Goal: Find specific page/section: Find specific page/section

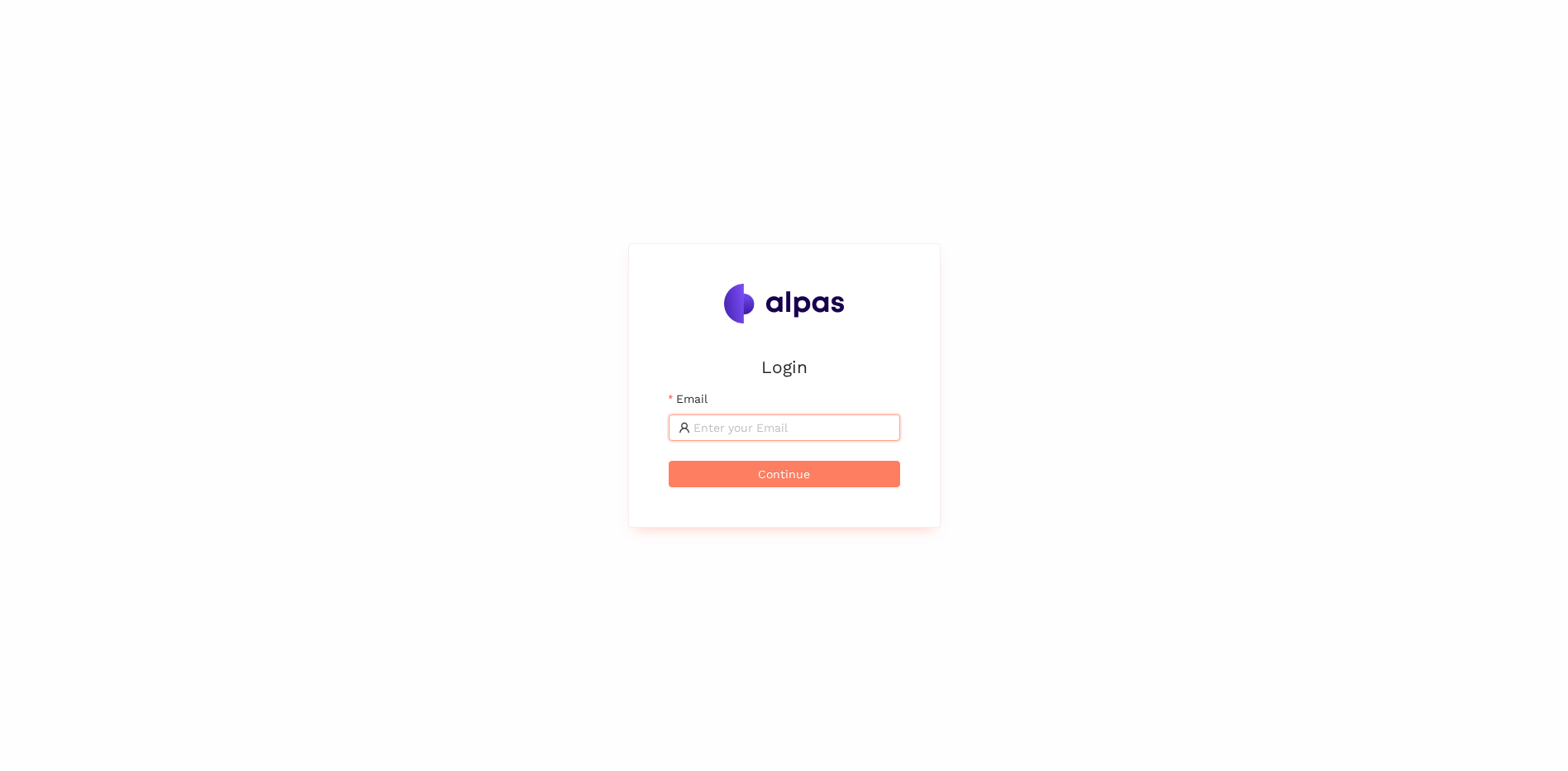
click at [783, 426] on input "Email" at bounding box center [792, 427] width 197 height 18
type input "[PERSON_NAME][EMAIL_ADDRESS][PERSON_NAME][DOMAIN_NAME]"
click at [812, 476] on button "Continue" at bounding box center [784, 474] width 232 height 27
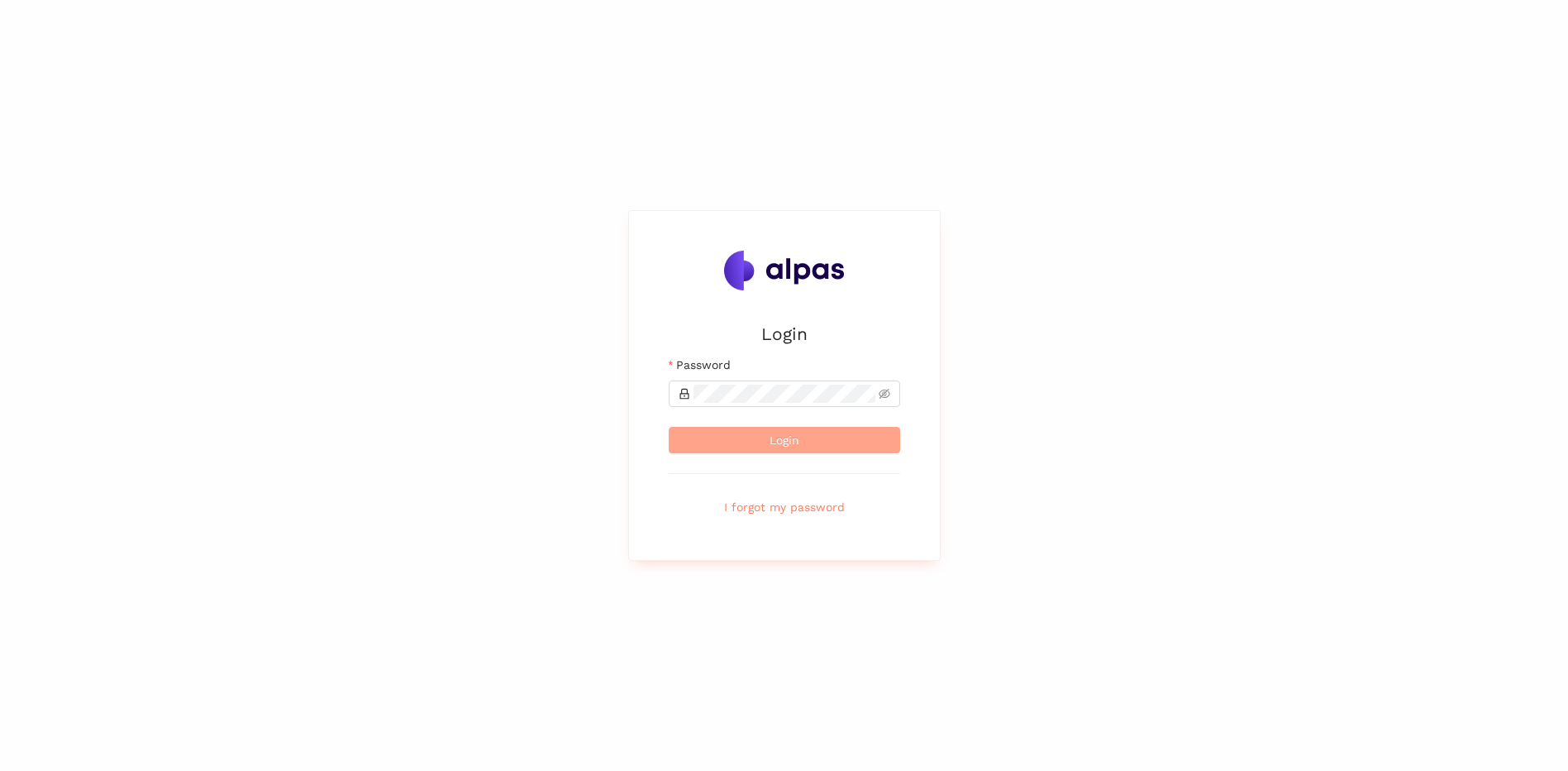
click at [800, 449] on button "Login" at bounding box center [784, 440] width 232 height 27
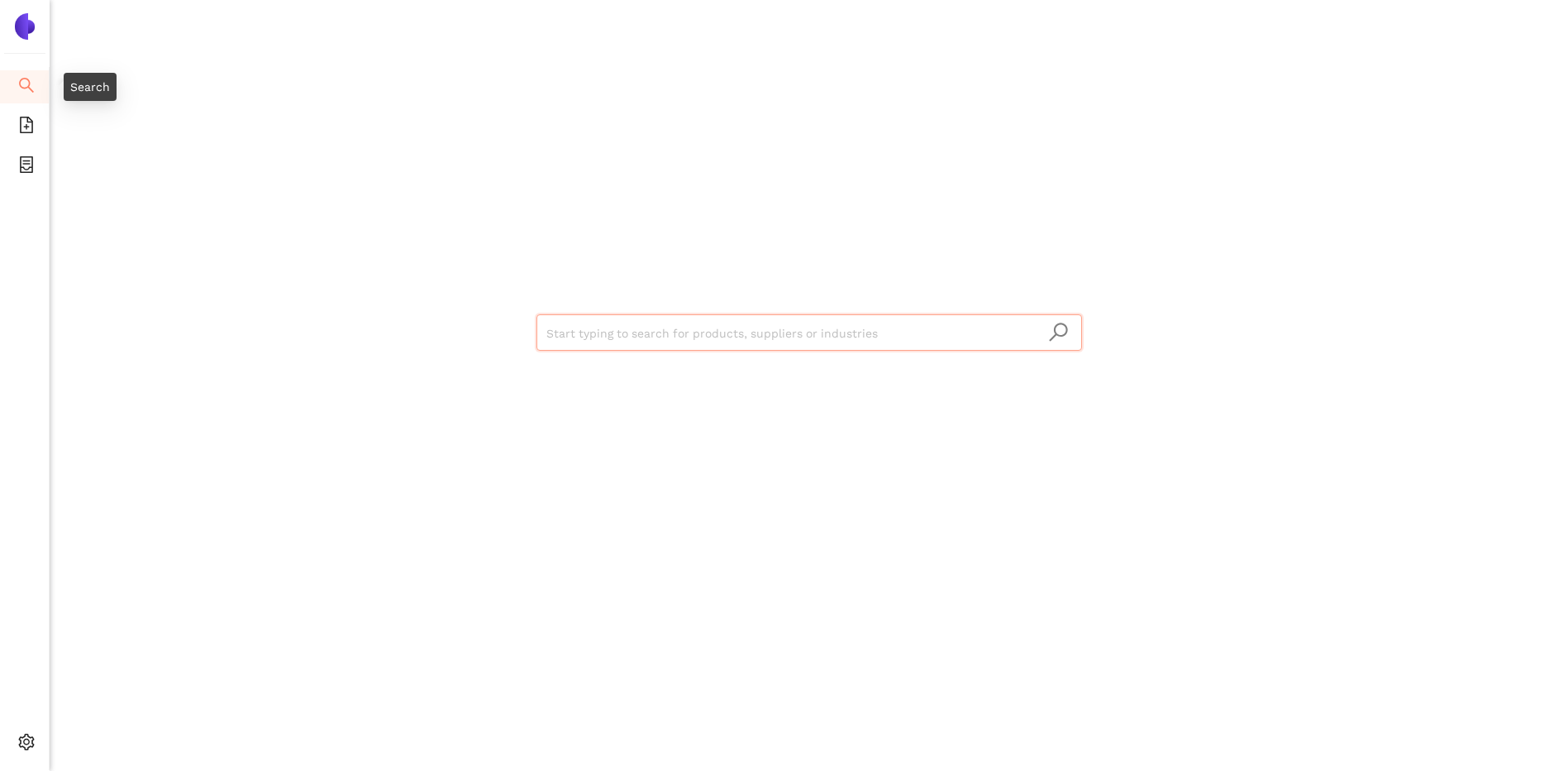
click at [22, 85] on icon "search" at bounding box center [26, 85] width 16 height 16
click at [20, 15] on img at bounding box center [24, 26] width 27 height 27
click at [21, 124] on icon "file-add" at bounding box center [26, 124] width 13 height 16
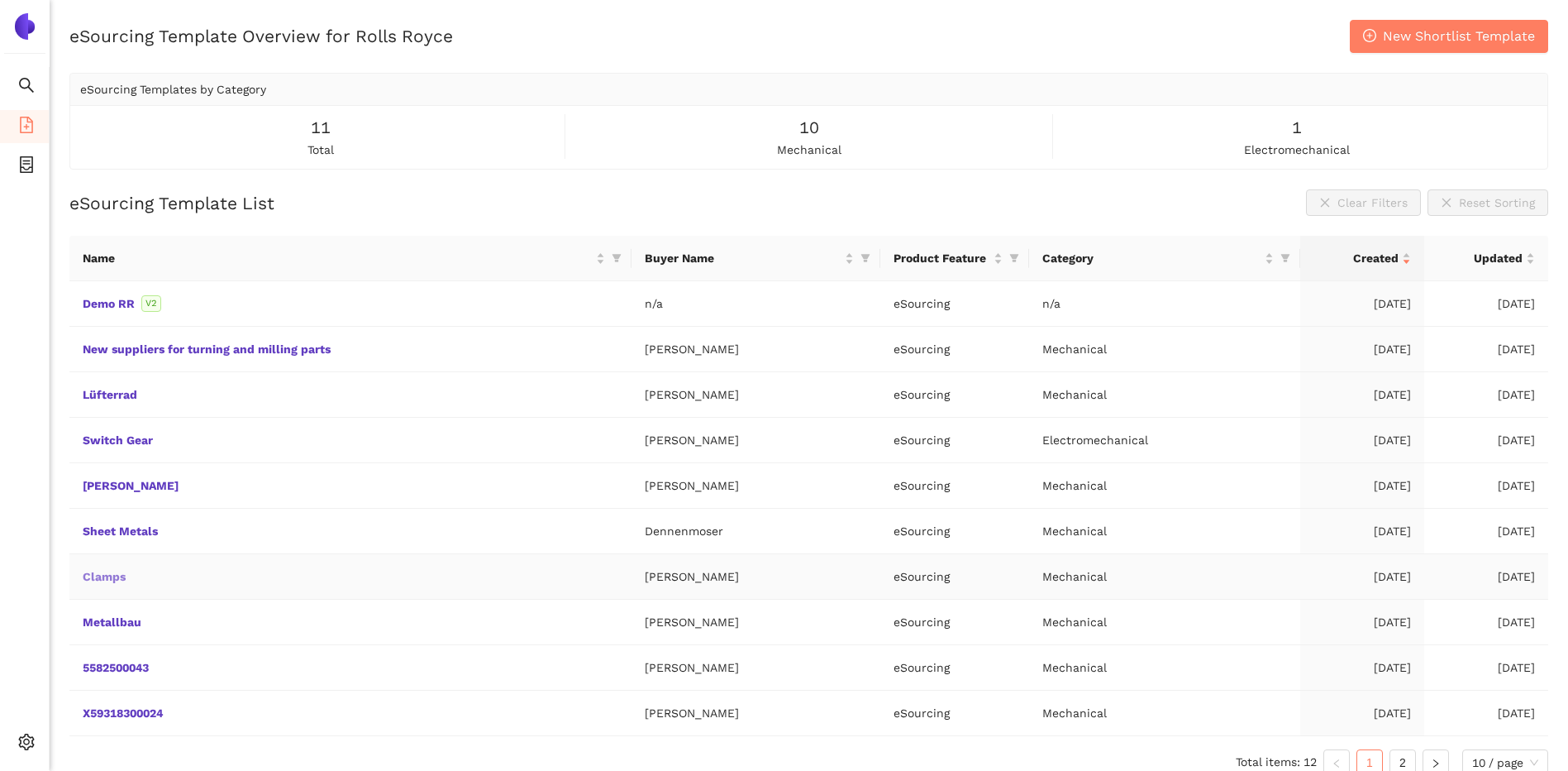
click at [0, 0] on link "Clamps" at bounding box center [0, 0] width 0 height 0
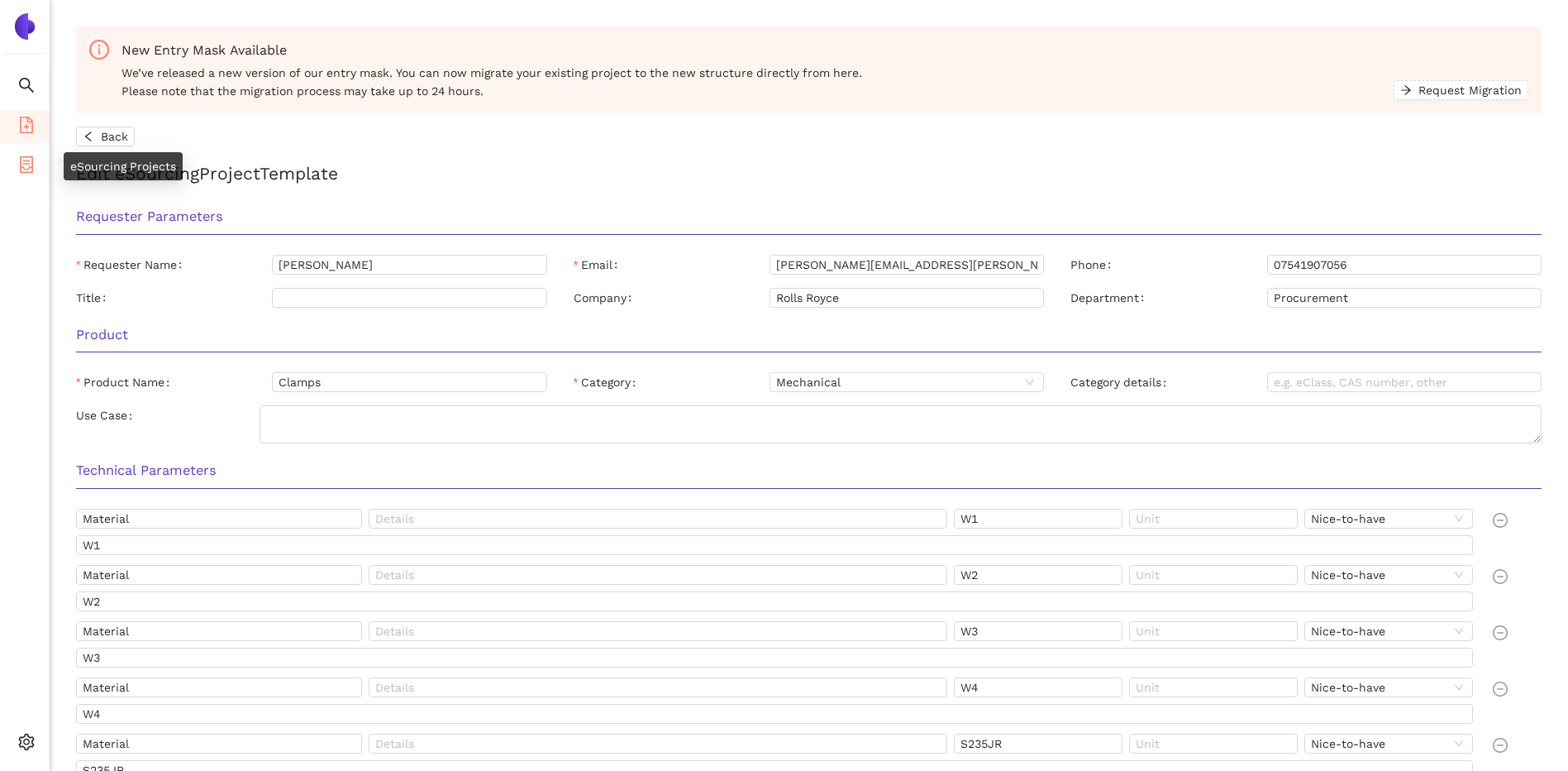
click at [27, 167] on icon "container" at bounding box center [26, 164] width 16 height 16
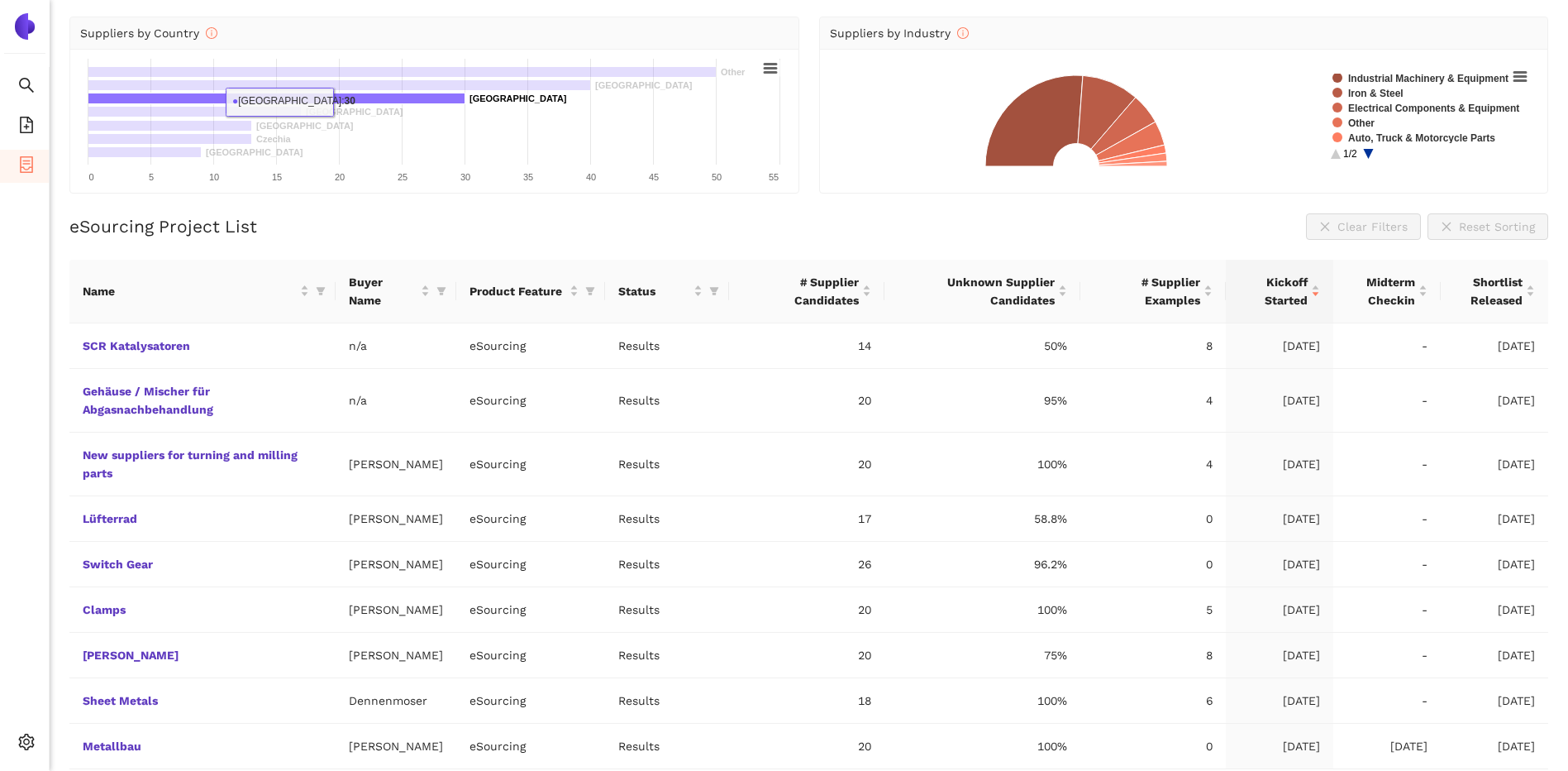
scroll to position [165, 0]
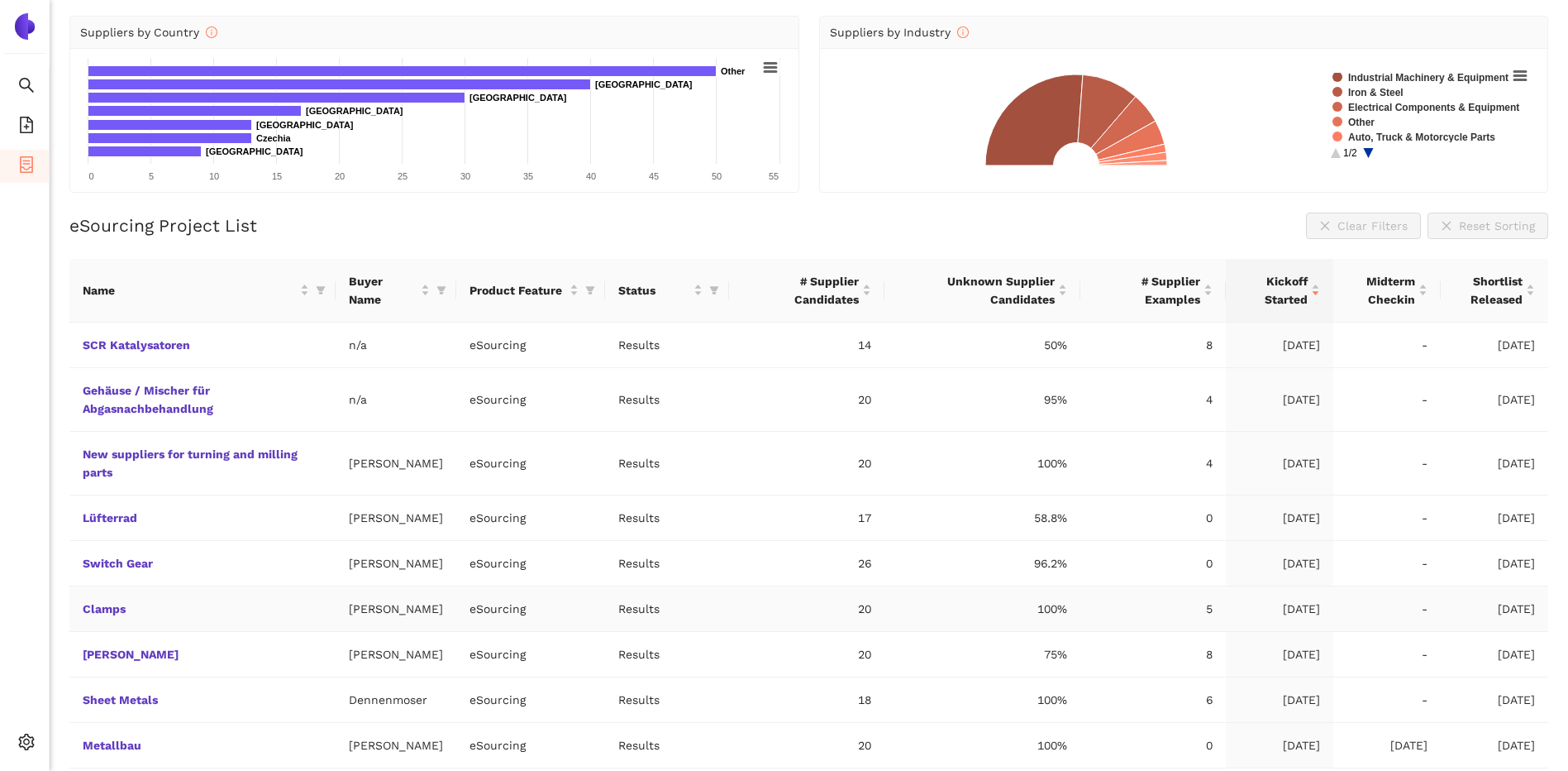
click at [130, 609] on td "Clamps" at bounding box center [202, 609] width 266 height 46
click at [0, 0] on link "Clamps" at bounding box center [0, 0] width 0 height 0
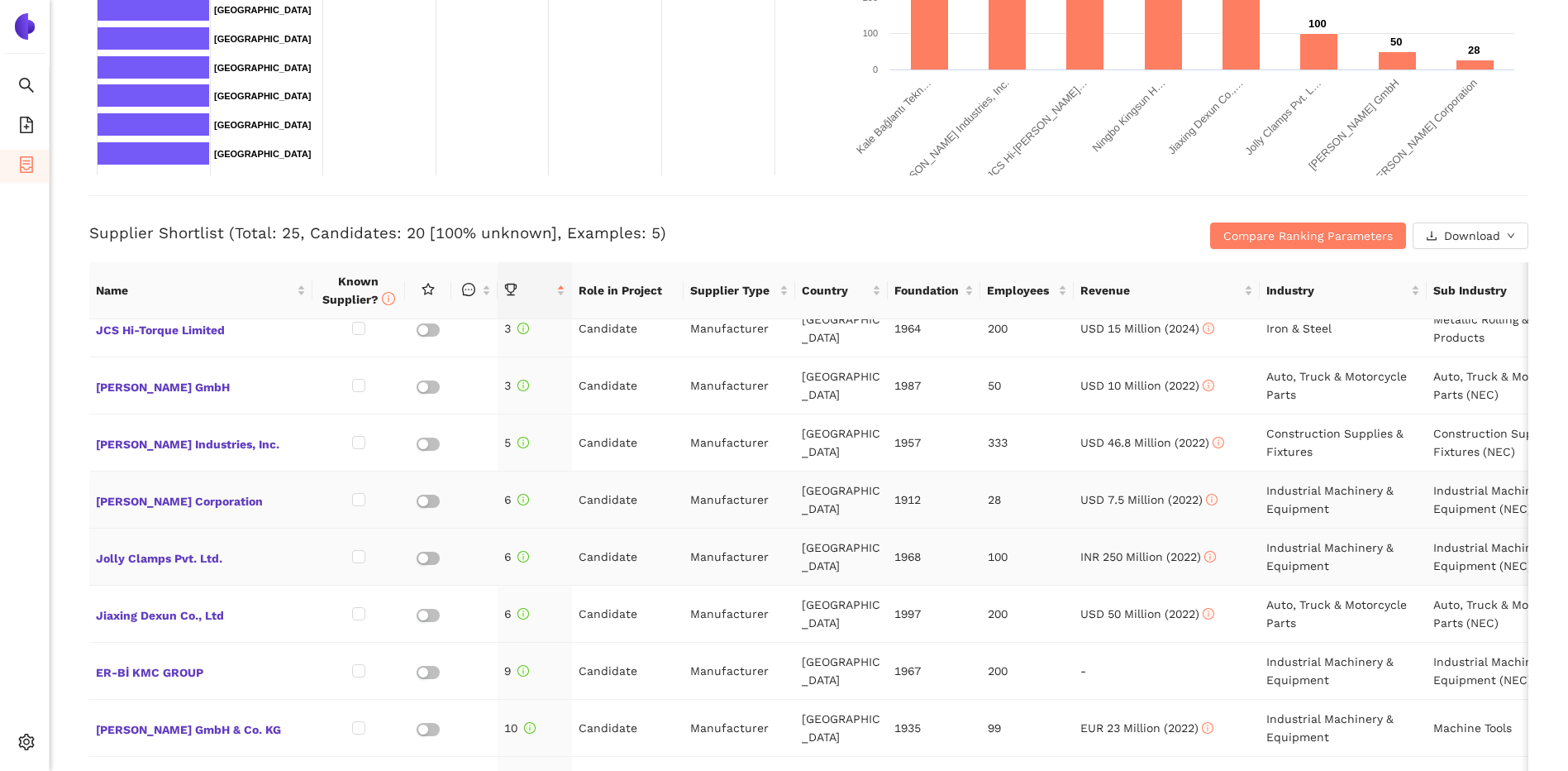
scroll to position [248, 0]
